Goal: Find specific page/section: Find specific page/section

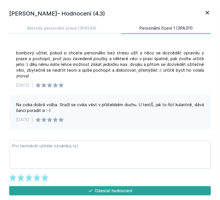
scroll to position [94, 0]
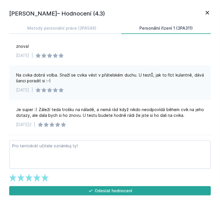
click at [203, 12] on h1 "[PERSON_NAME]– Hodnocení (4.3)" at bounding box center [106, 13] width 195 height 9
click at [209, 12] on icon at bounding box center [207, 12] width 7 height 7
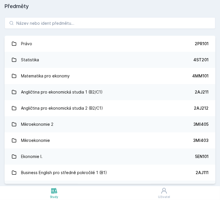
click at [59, 31] on div "Právo 2PR101 Statistika 4ST201 Matematika pro ekonomy 4MM101 Angličtina pro eko…" at bounding box center [110, 100] width 220 height 171
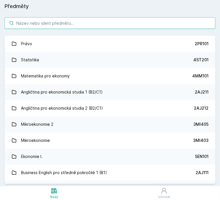
click at [67, 27] on input "search" at bounding box center [110, 22] width 211 height 11
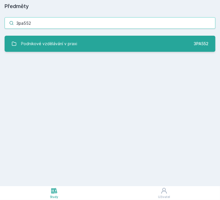
type input "3pa552"
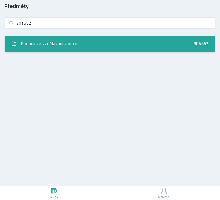
click at [74, 49] on div "Podnikové vzdělávání v praxi" at bounding box center [49, 43] width 56 height 11
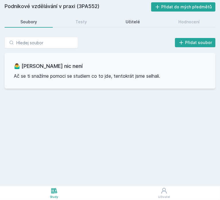
click at [129, 25] on link "Učitelé" at bounding box center [133, 21] width 46 height 11
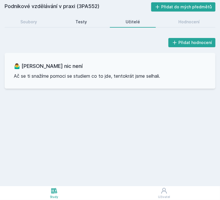
click at [94, 23] on link "Testy" at bounding box center [81, 21] width 43 height 11
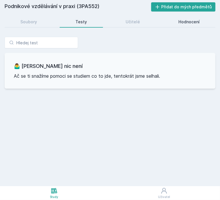
click at [174, 19] on link "Hodnocení" at bounding box center [189, 21] width 53 height 11
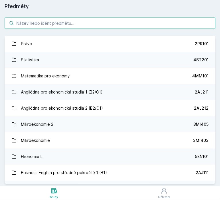
click at [68, 23] on input "search" at bounding box center [110, 22] width 211 height 11
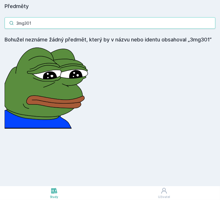
type input "3mg301"
